Goal: Information Seeking & Learning: Learn about a topic

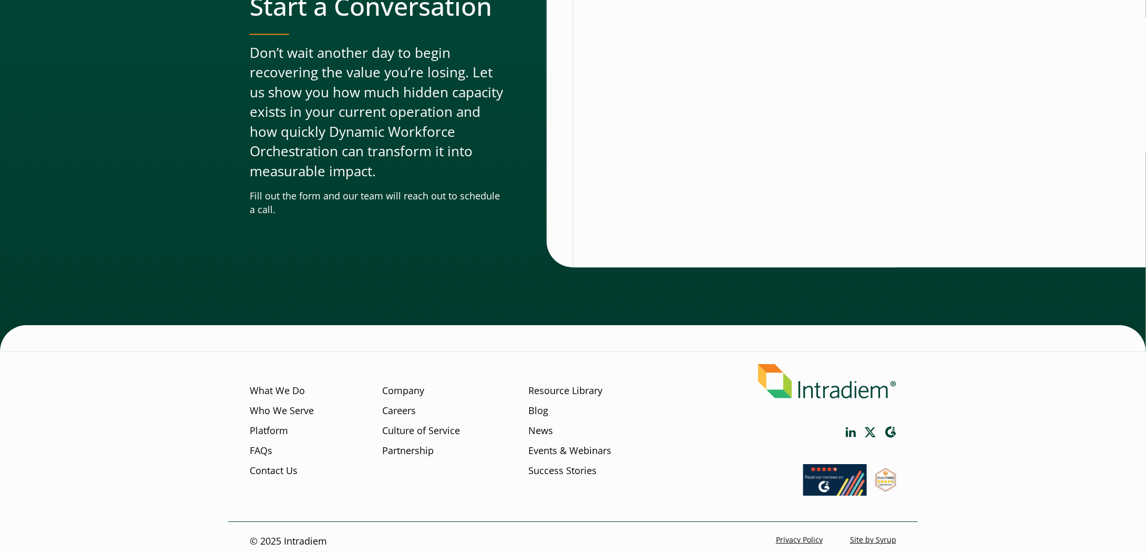
scroll to position [3463, 0]
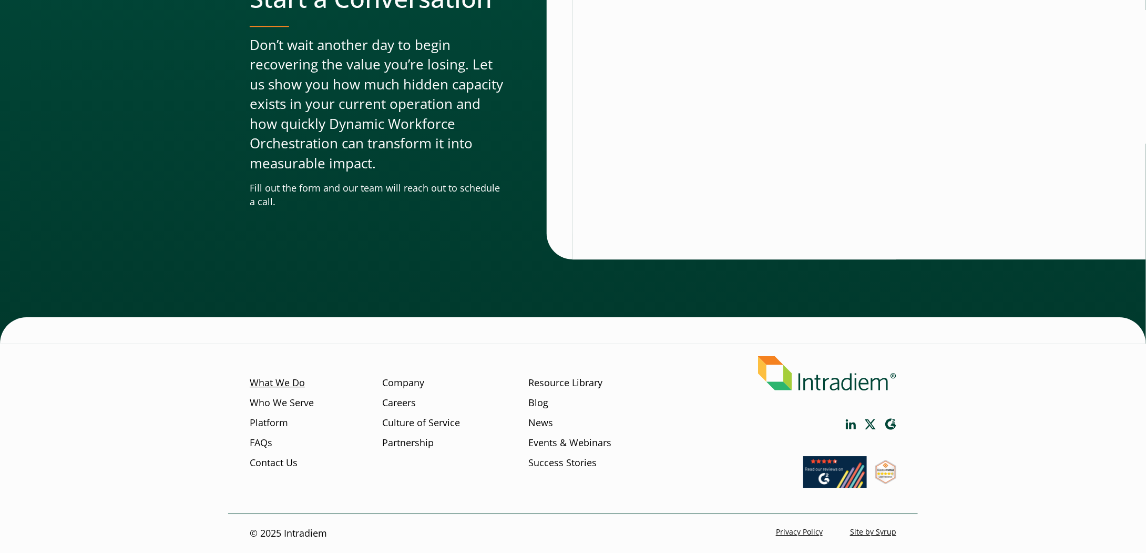
drag, startPoint x: 289, startPoint y: 381, endPoint x: 301, endPoint y: 379, distance: 11.8
click at [289, 381] on link "What We Do" at bounding box center [277, 383] width 55 height 14
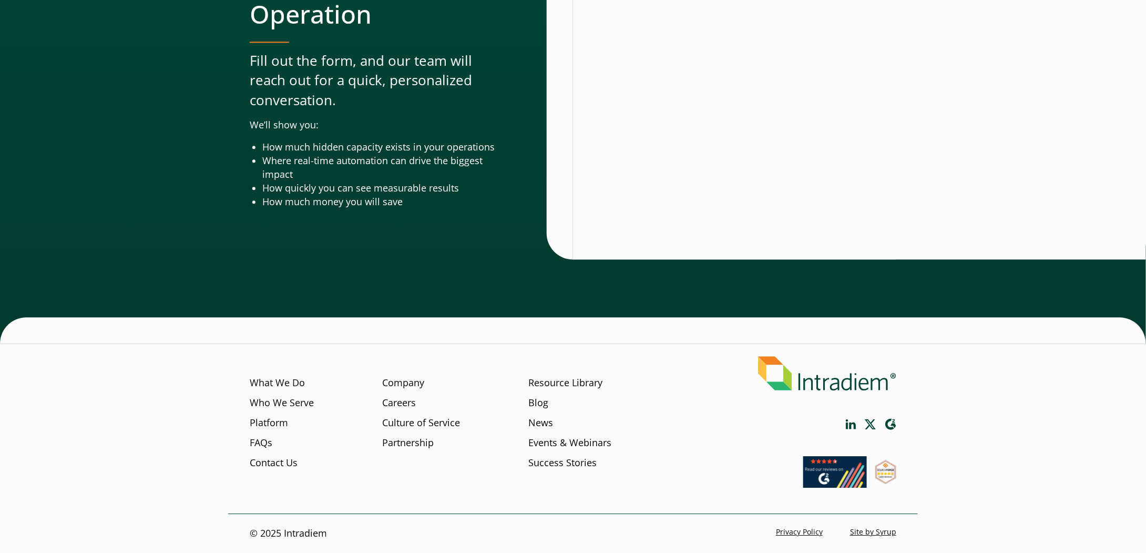
scroll to position [3391, 0]
click at [395, 379] on link "Company" at bounding box center [403, 383] width 42 height 14
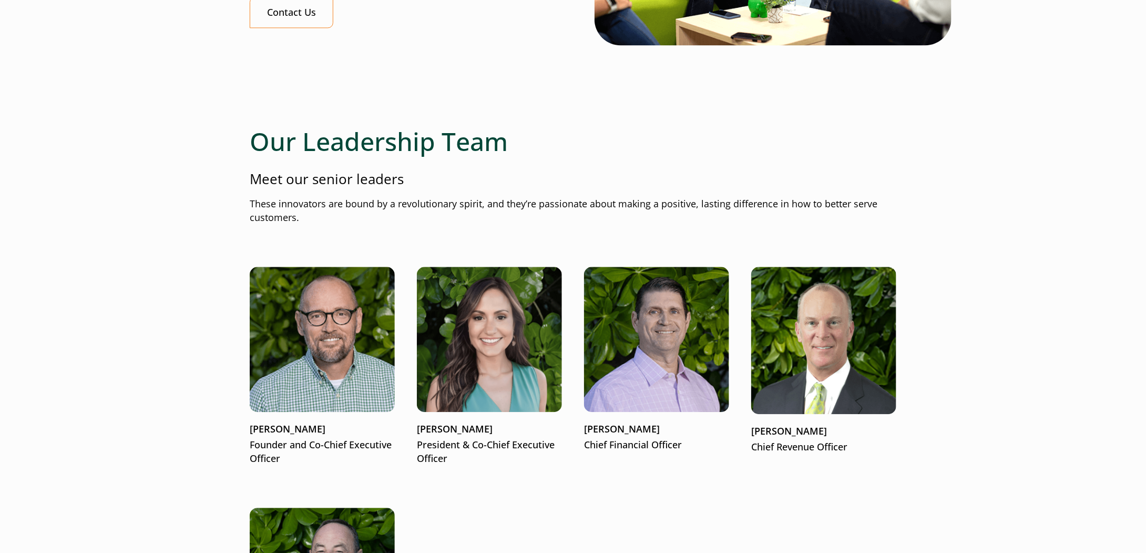
scroll to position [1157, 0]
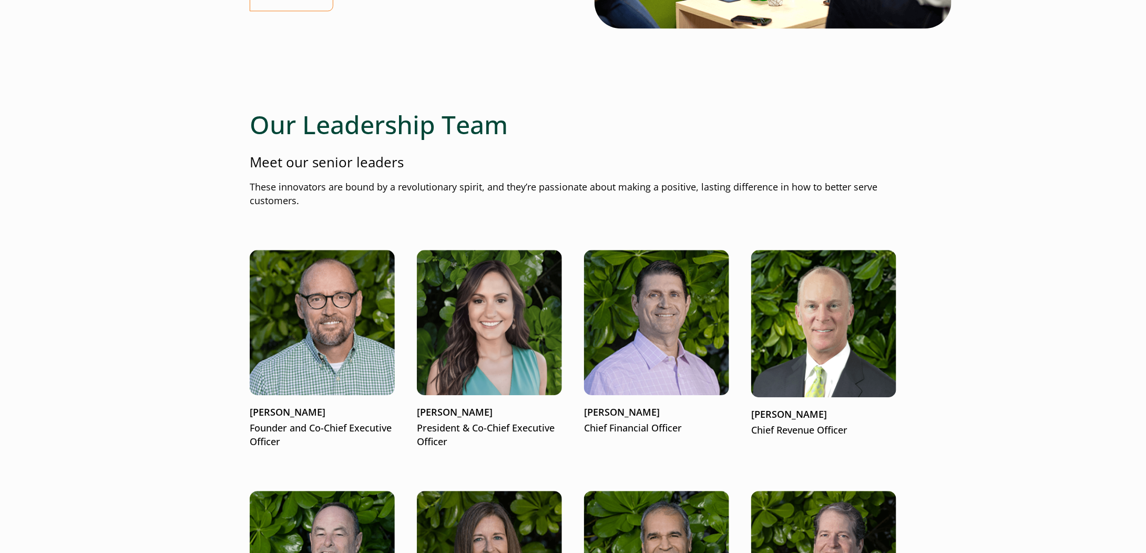
click at [708, 183] on p "These innovators are bound by a revolutionary spirit, and they’re passionate ab…" at bounding box center [573, 193] width 647 height 27
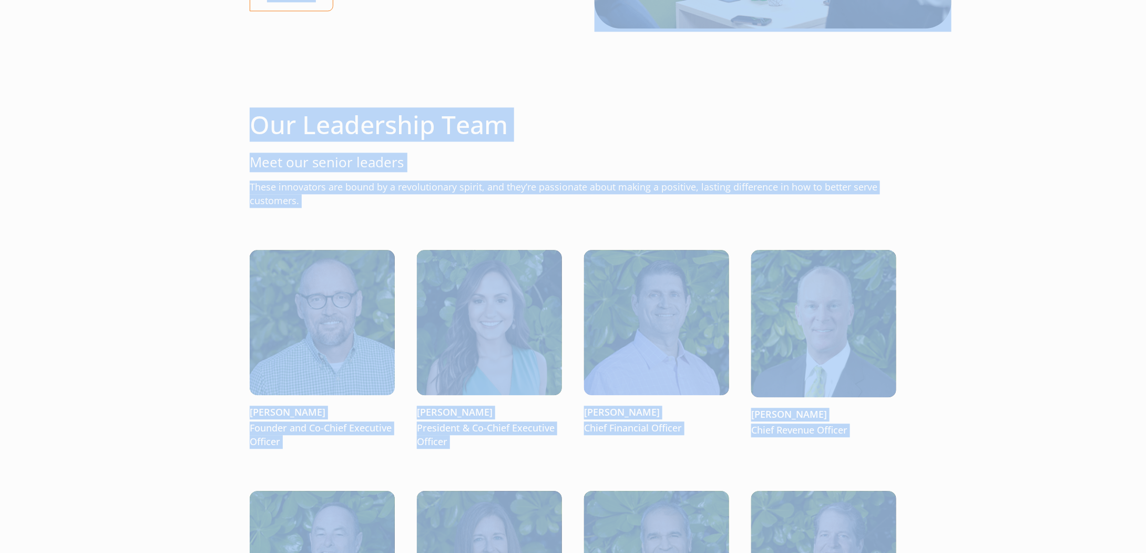
copy body "Lore ip dolo sitamet ConSect Adipisci Elitsed Doei Temp In Ut Laboreet Dol Ma A…"
